Goal: Transaction & Acquisition: Purchase product/service

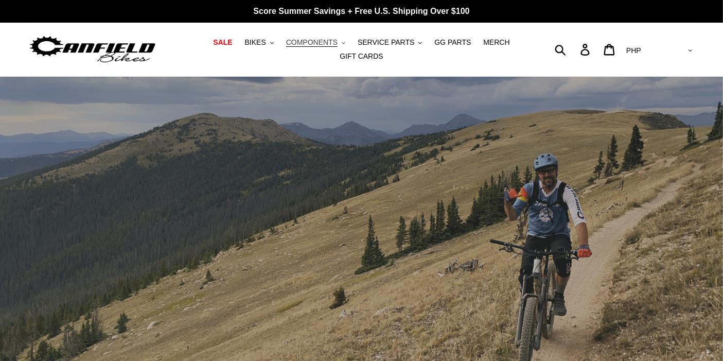
click at [292, 47] on span "COMPONENTS" at bounding box center [311, 42] width 51 height 9
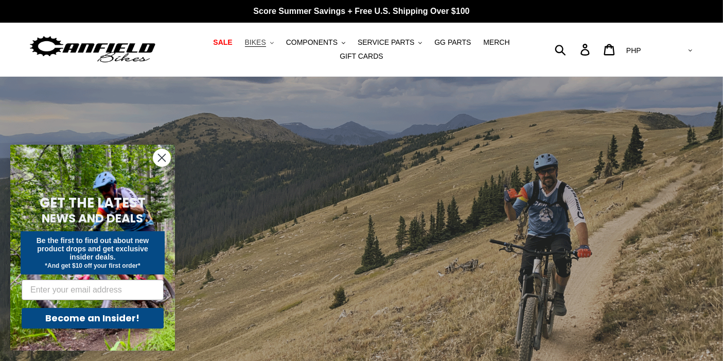
click at [251, 47] on button "BIKES .cls-1{fill:#231f20}" at bounding box center [259, 43] width 39 height 14
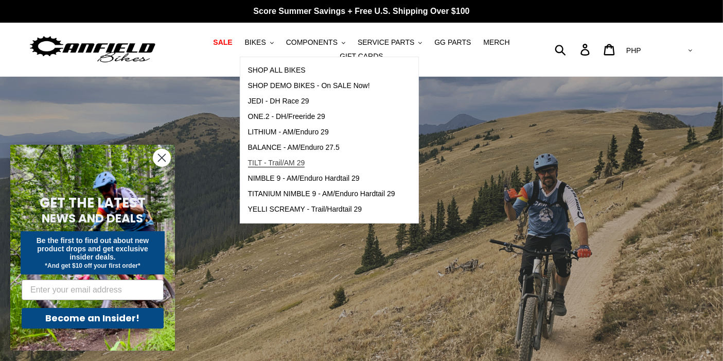
click at [257, 167] on span "TILT - Trail/AM 29" at bounding box center [276, 163] width 57 height 9
click at [160, 161] on circle "Close dialog" at bounding box center [161, 157] width 17 height 17
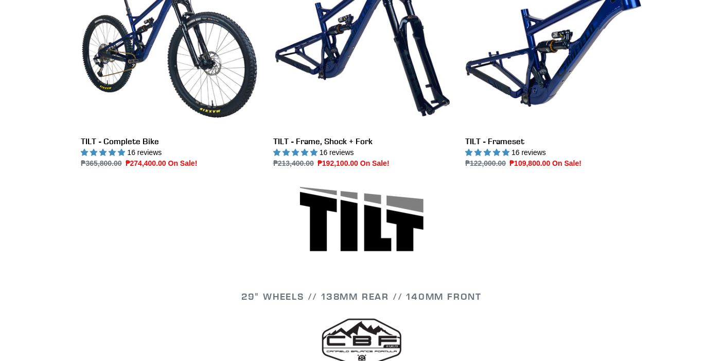
scroll to position [365, 0]
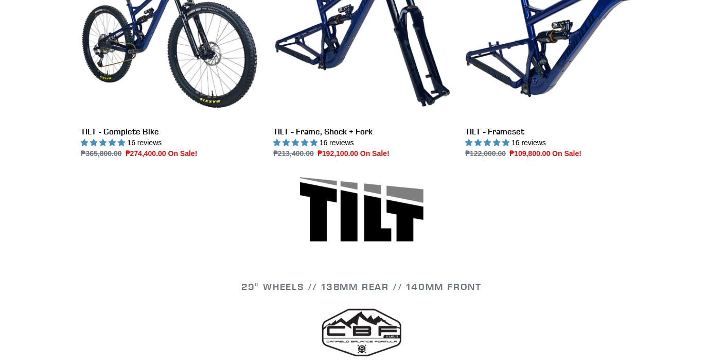
click at [258, 89] on li "TILT - Frame, Shock + Fork TILT - Frame, Shock + Fork 16 reviews Regular price …" at bounding box center [354, 59] width 192 height 235
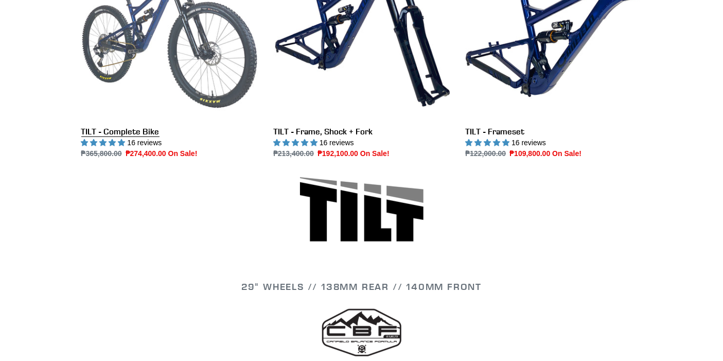
click at [216, 80] on link "TILT - Complete Bike" at bounding box center [169, 50] width 177 height 217
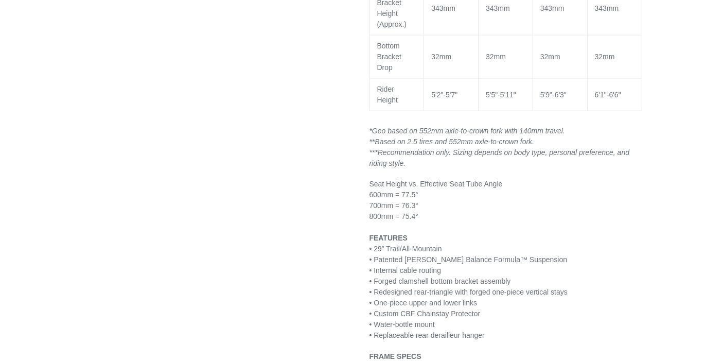
select select "highest-rating"
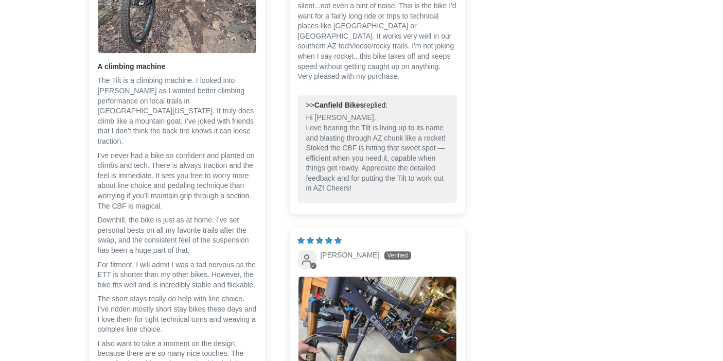
drag, startPoint x: 732, startPoint y: 51, endPoint x: 732, endPoint y: 341, distance: 289.3
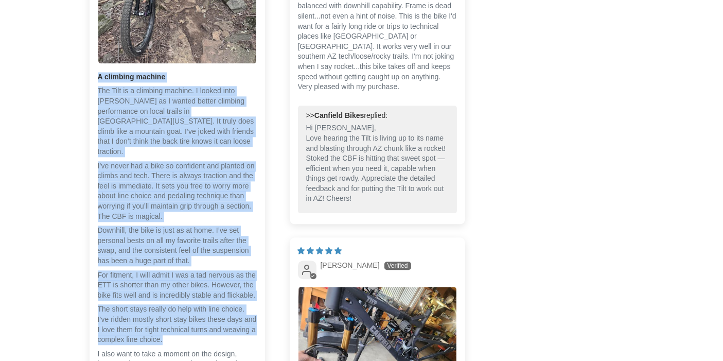
drag, startPoint x: 97, startPoint y: 74, endPoint x: 235, endPoint y: 324, distance: 286.0
click at [162, 99] on p "The Tilt is a climbing machine. I looked into Canfield as I wanted better climb…" at bounding box center [177, 121] width 159 height 71
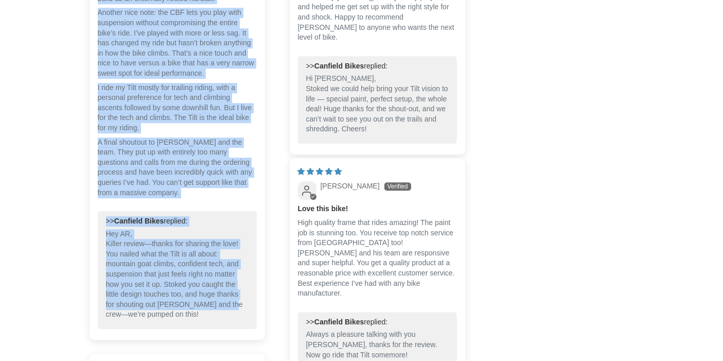
scroll to position [2961, 0]
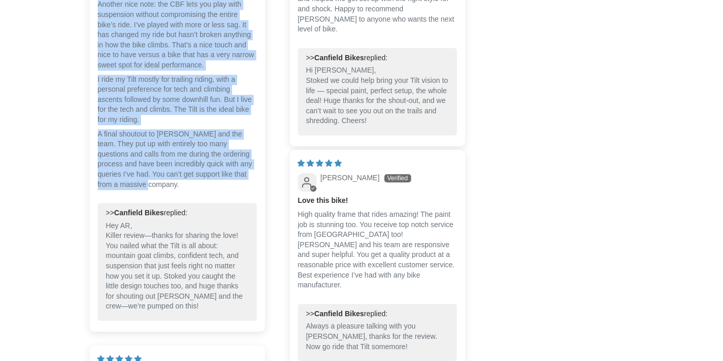
drag, startPoint x: 96, startPoint y: 76, endPoint x: 234, endPoint y: 171, distance: 168.0
copy div "A climbing machine The Tilt is a climbing machine. I looked into Canfield as I …"
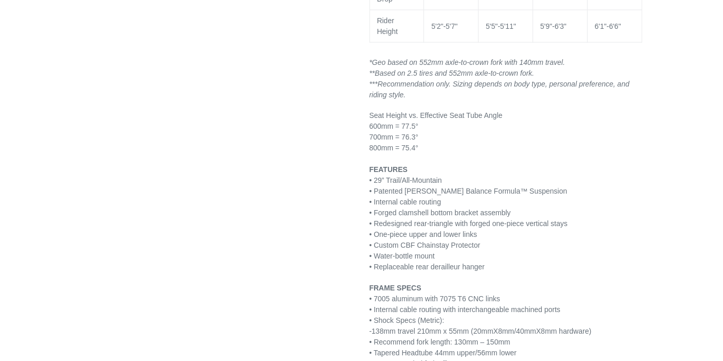
scroll to position [1428, 0]
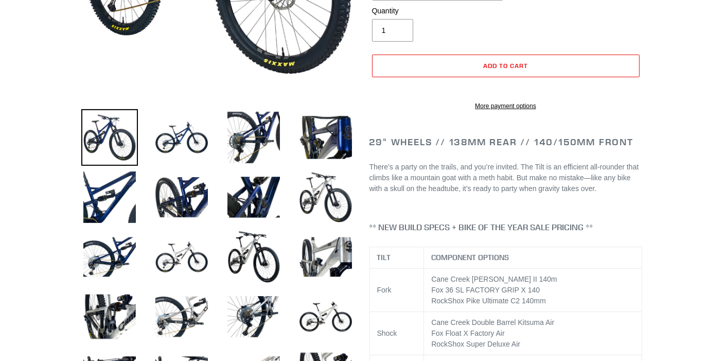
scroll to position [284, 0]
